Goal: Task Accomplishment & Management: Complete application form

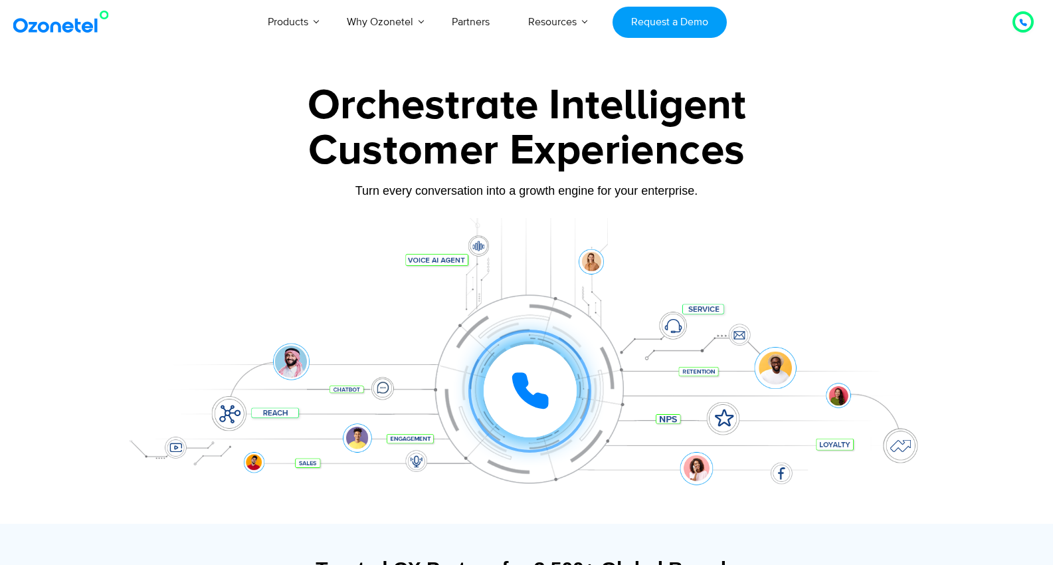
click at [845, 171] on div "Customer Experiences" at bounding box center [527, 151] width 831 height 64
click at [1017, 28] on div at bounding box center [1023, 21] width 21 height 21
click at [992, 225] on div at bounding box center [526, 297] width 1053 height 453
click at [657, 27] on link "Request a Demo" at bounding box center [670, 22] width 114 height 31
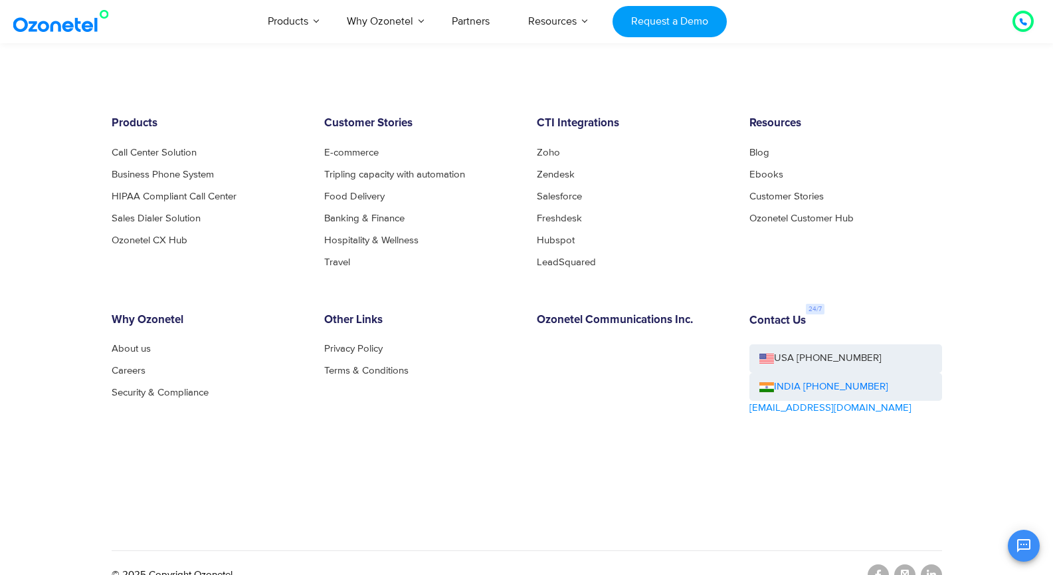
scroll to position [2089, 0]
